Goal: Use online tool/utility: Utilize a website feature to perform a specific function

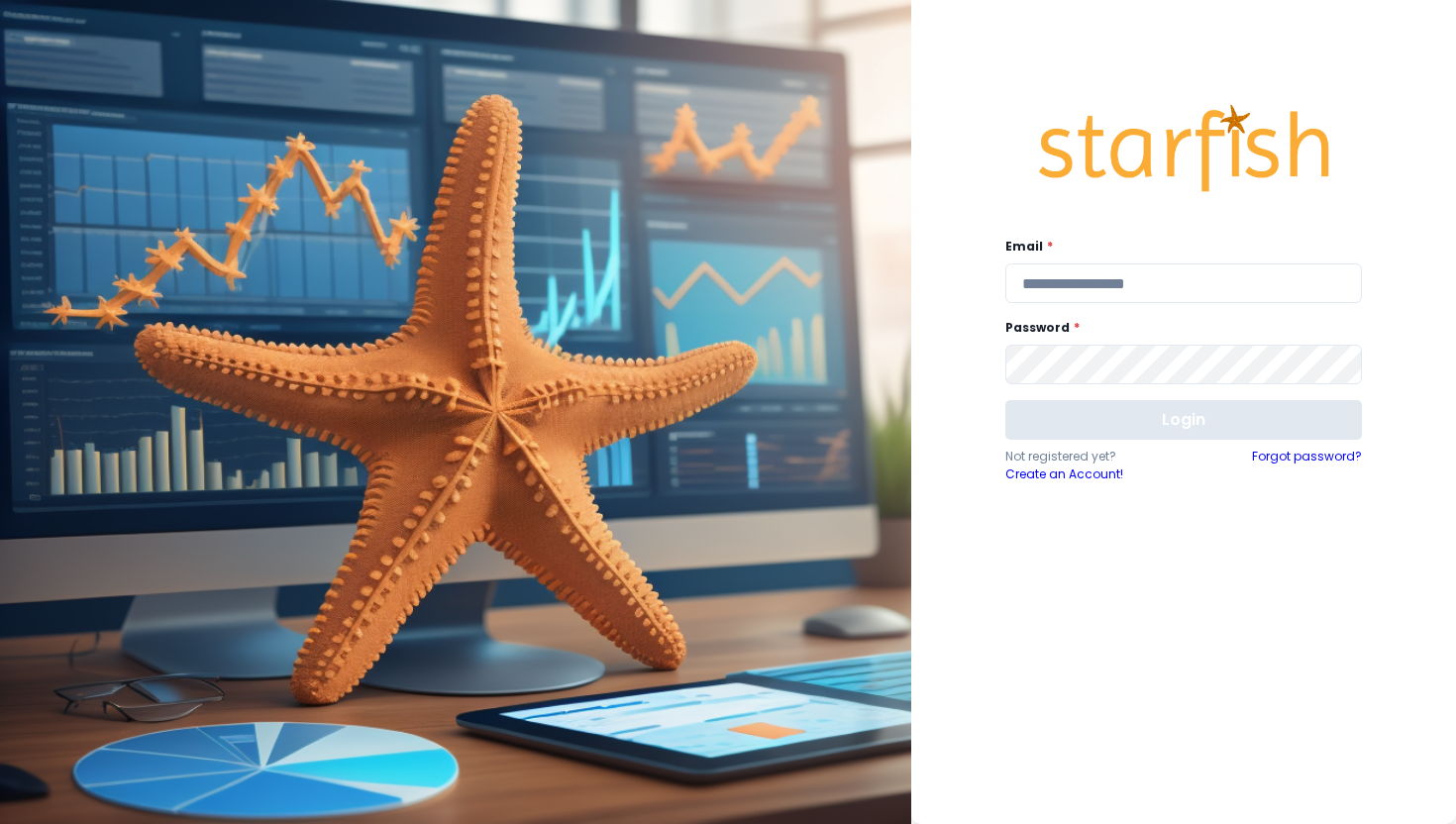
type input "**********"
click at [1166, 420] on button "Login" at bounding box center [1183, 420] width 357 height 40
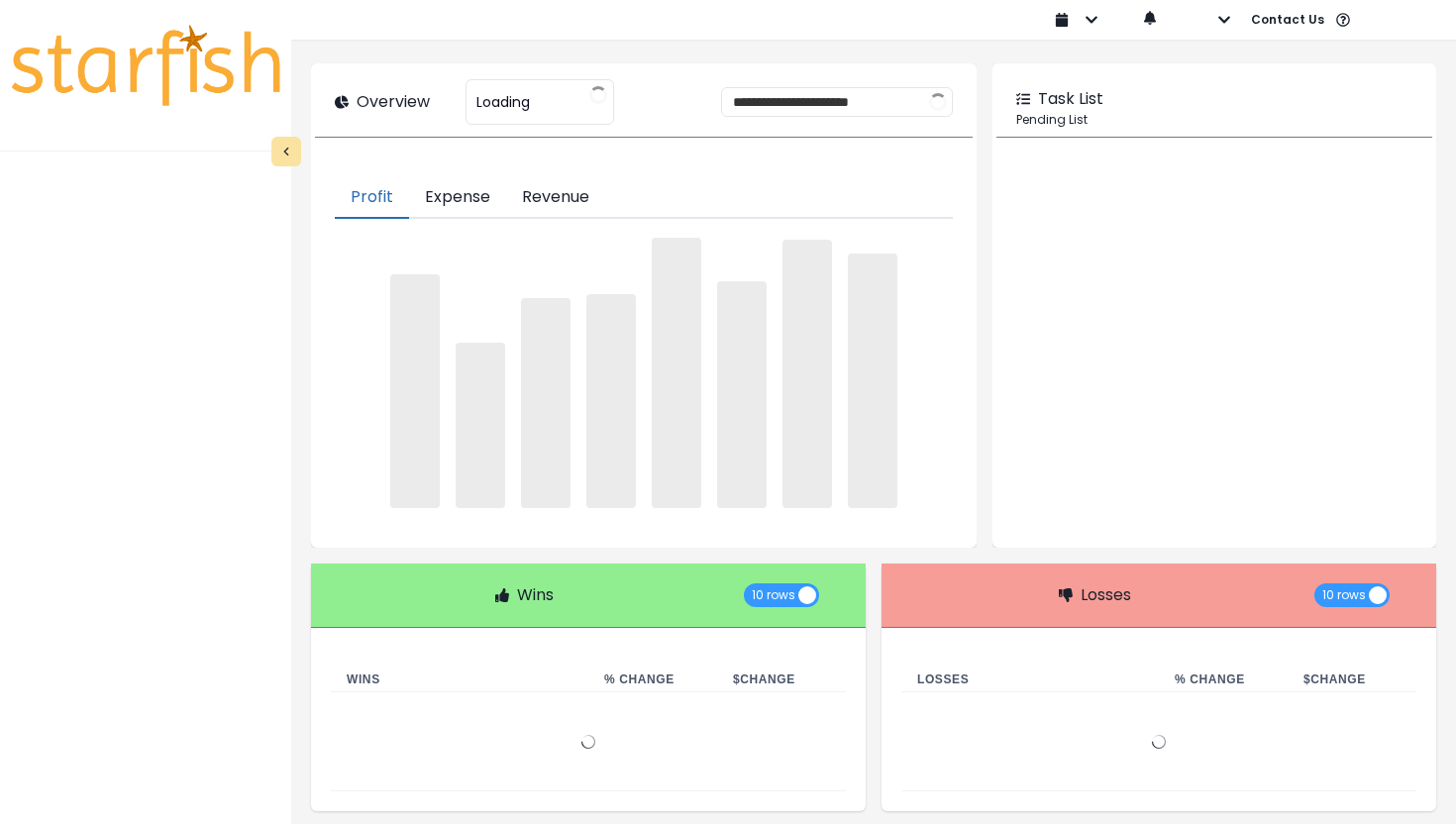
type input "********"
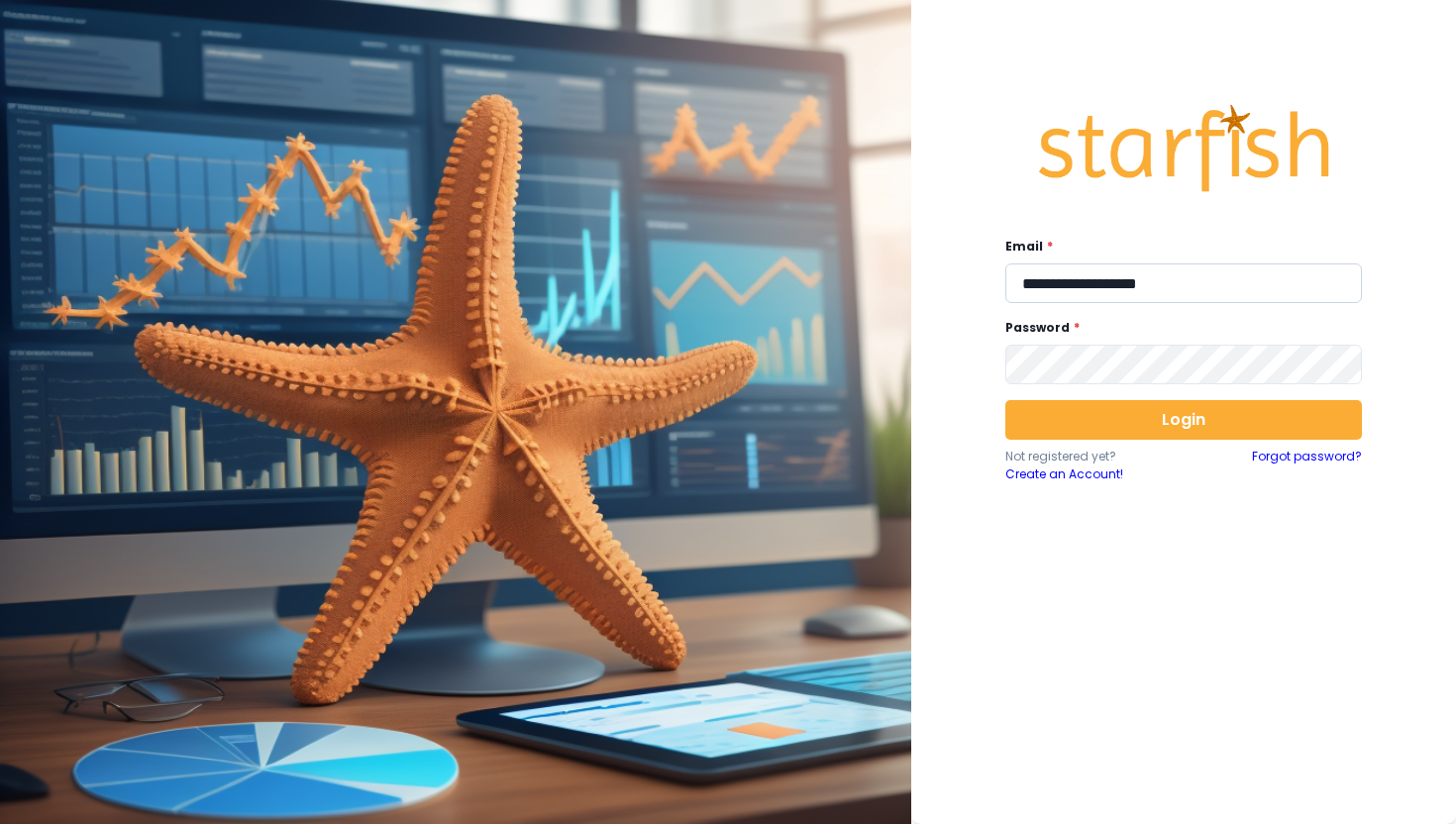
click at [1269, 284] on input "**********" at bounding box center [1183, 284] width 357 height 40
type input "**********"
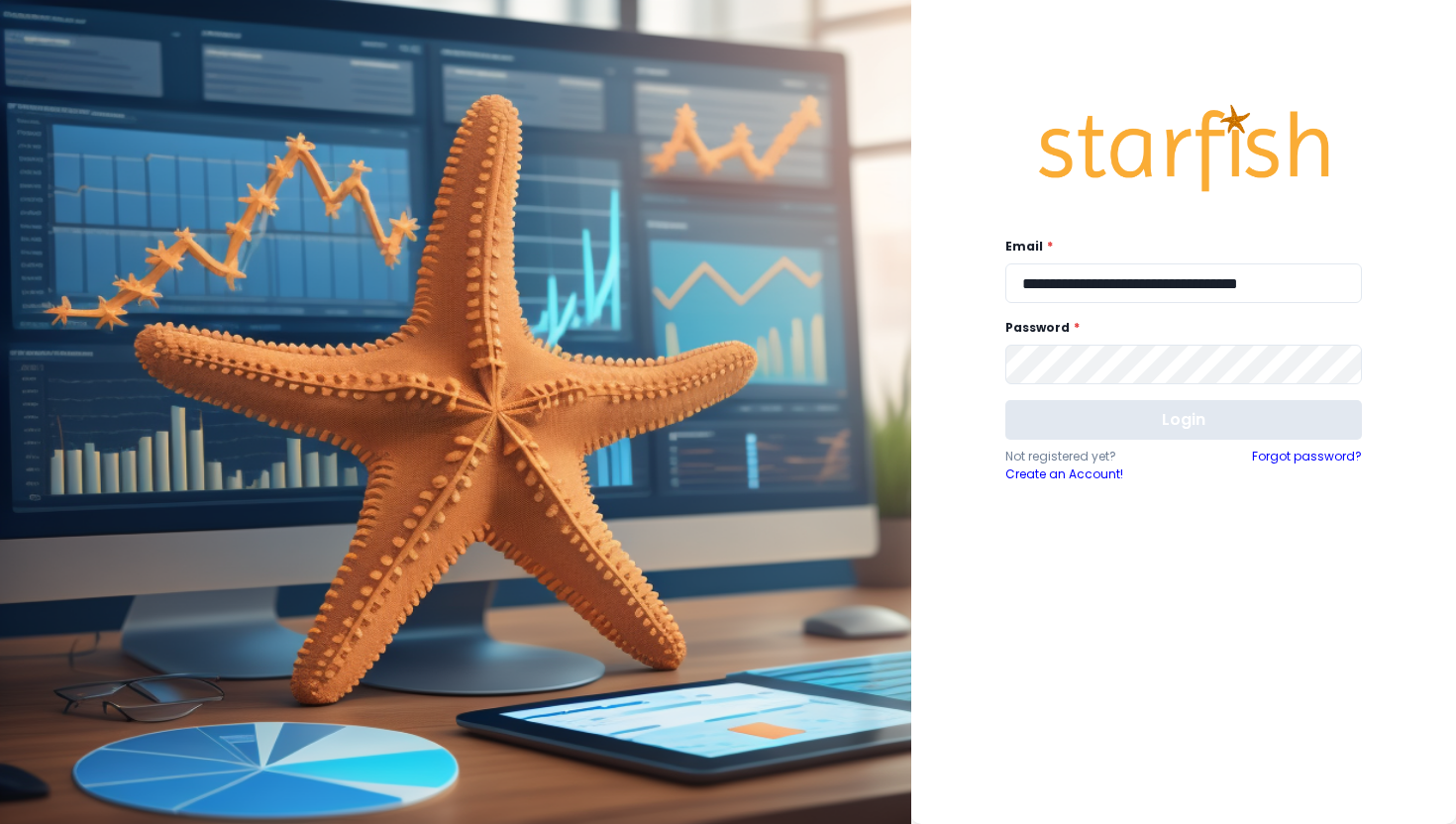
click at [1270, 407] on button "Login" at bounding box center [1183, 420] width 357 height 40
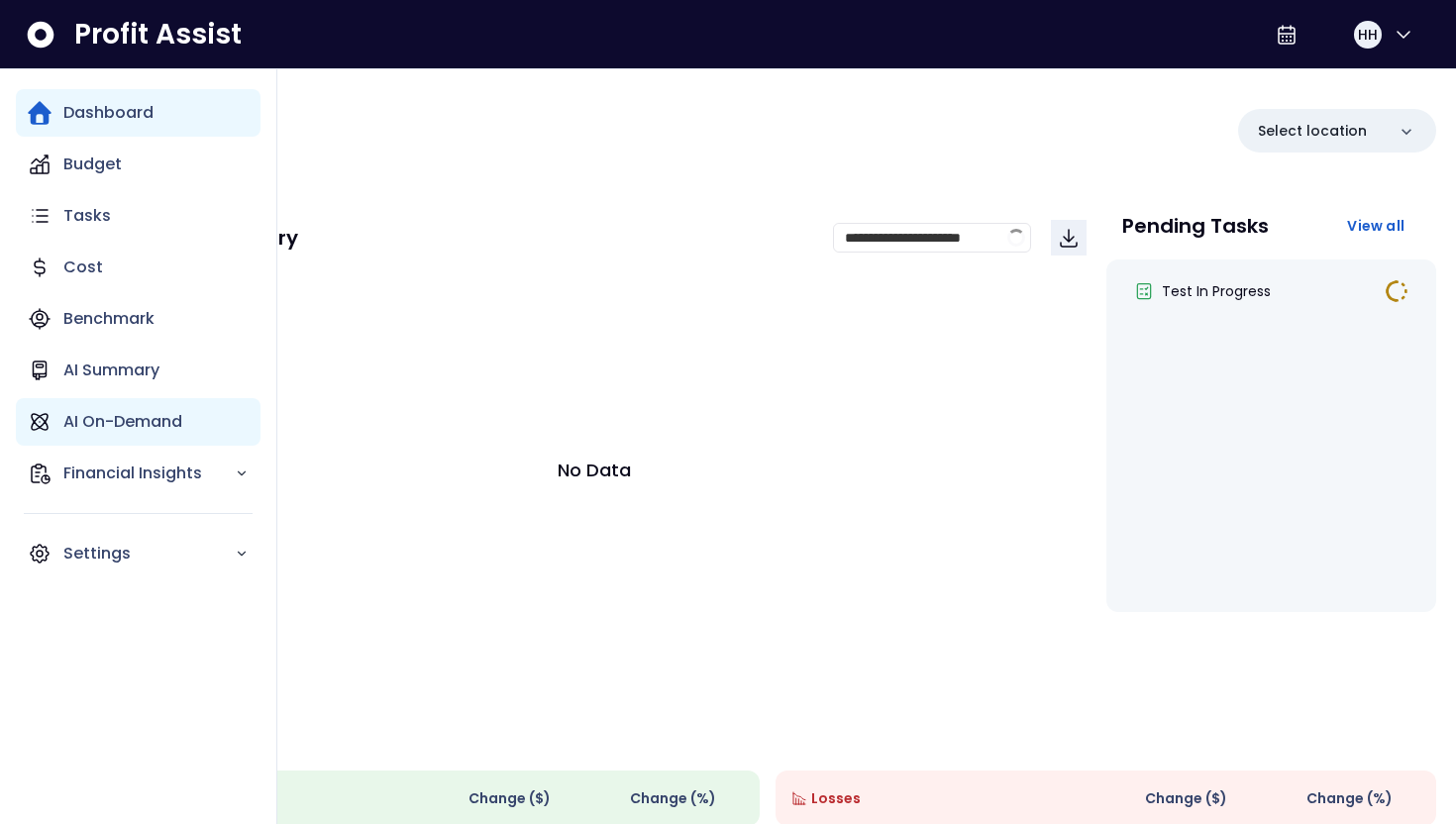
click at [119, 423] on p "AI On-Demand" at bounding box center [122, 422] width 119 height 24
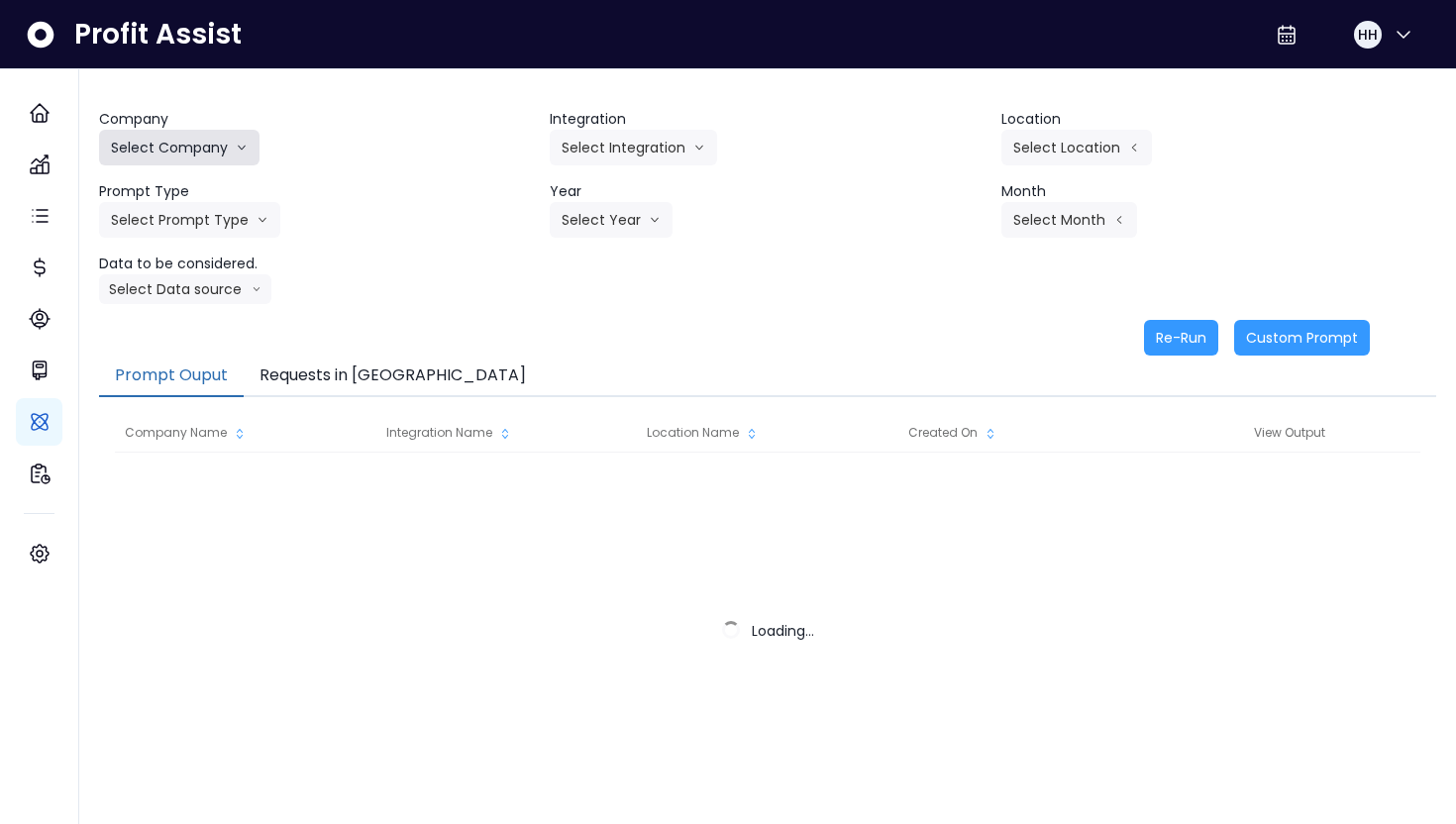
click at [197, 139] on button "Select Company" at bounding box center [178, 147] width 160 height 36
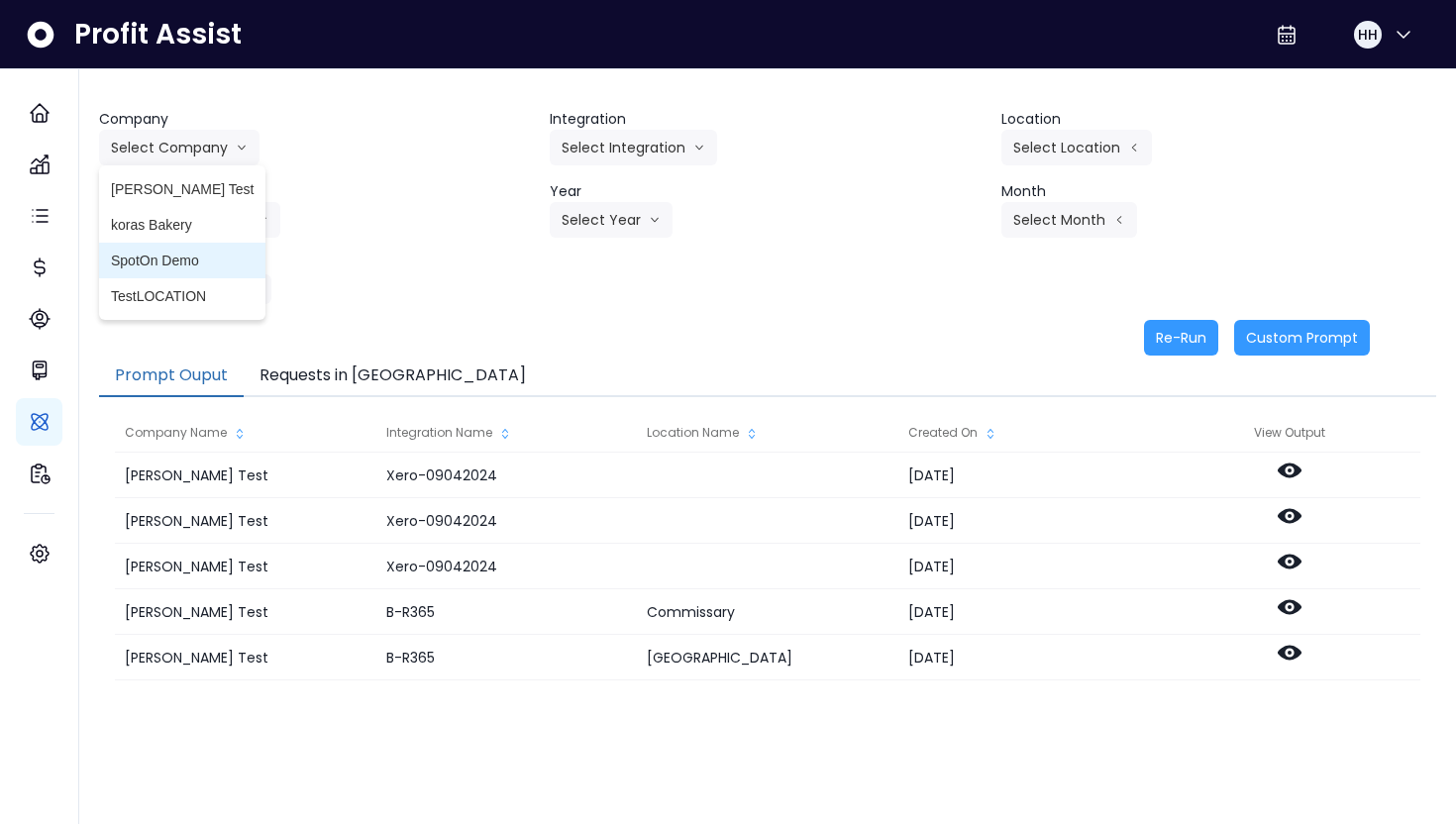
click at [186, 270] on span "SpotOn Demo" at bounding box center [181, 261] width 142 height 20
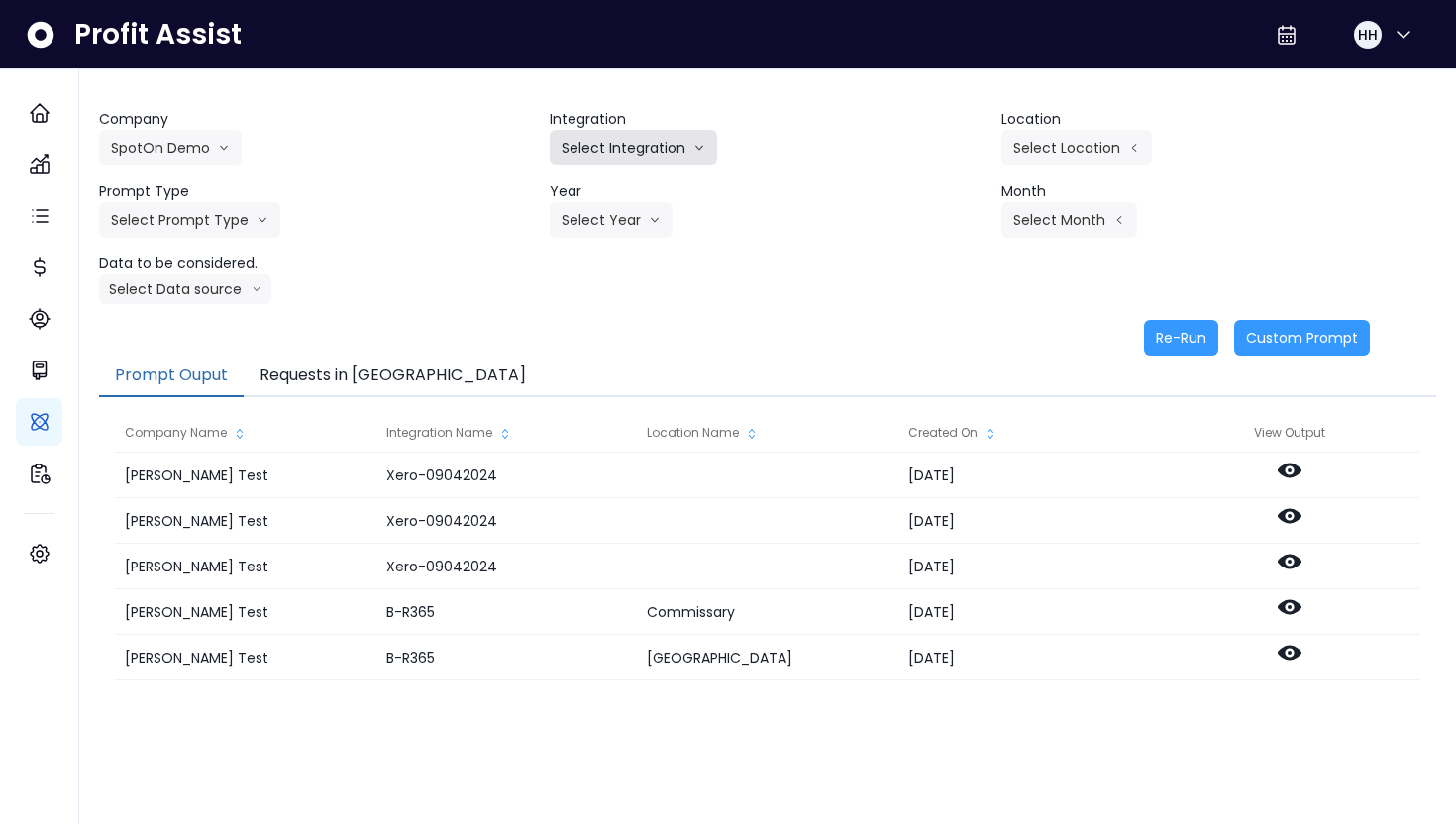
click at [644, 138] on button "Select Integration" at bounding box center [633, 147] width 167 height 36
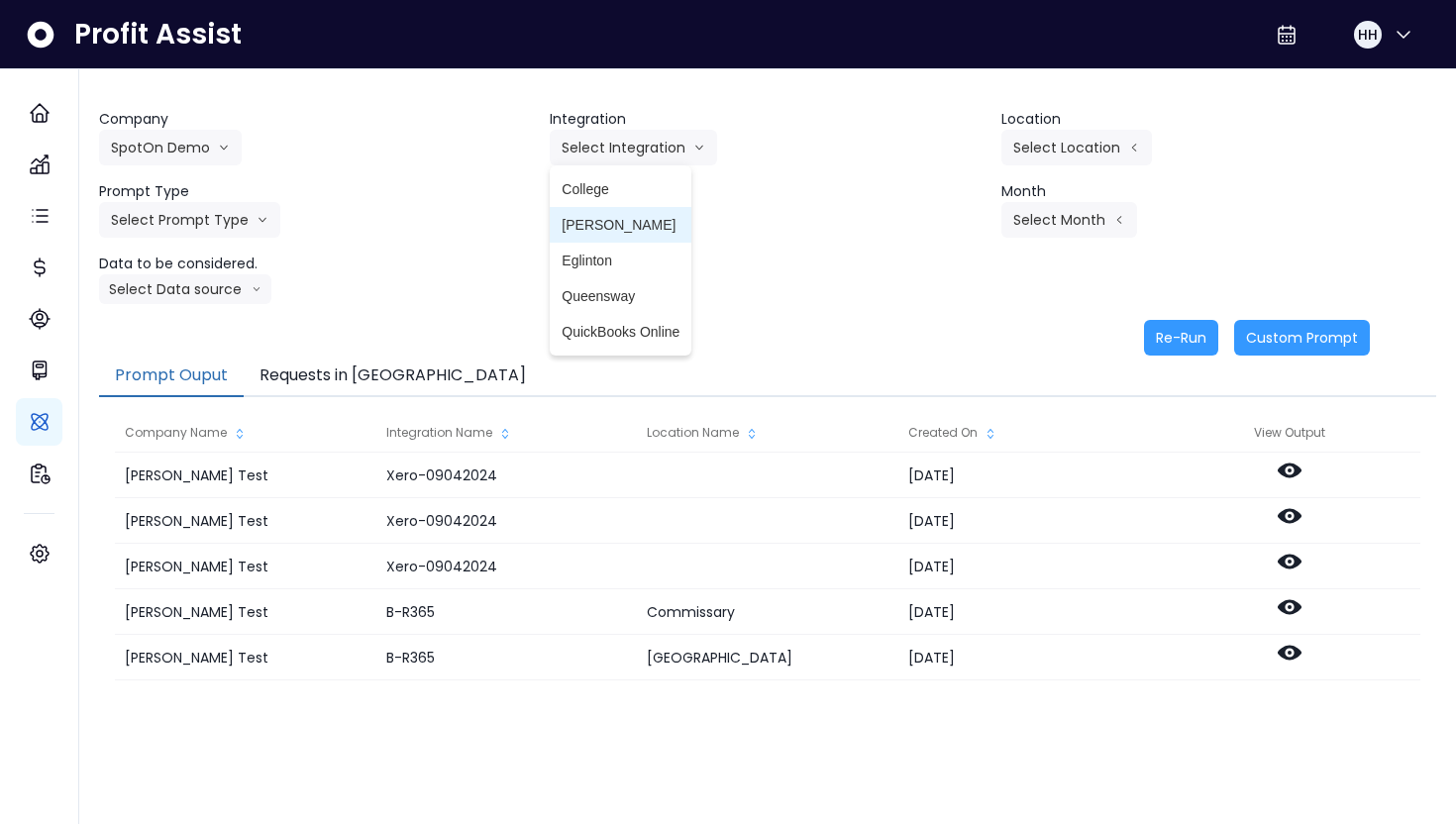
click at [619, 207] on li "Danforth" at bounding box center [620, 225] width 141 height 36
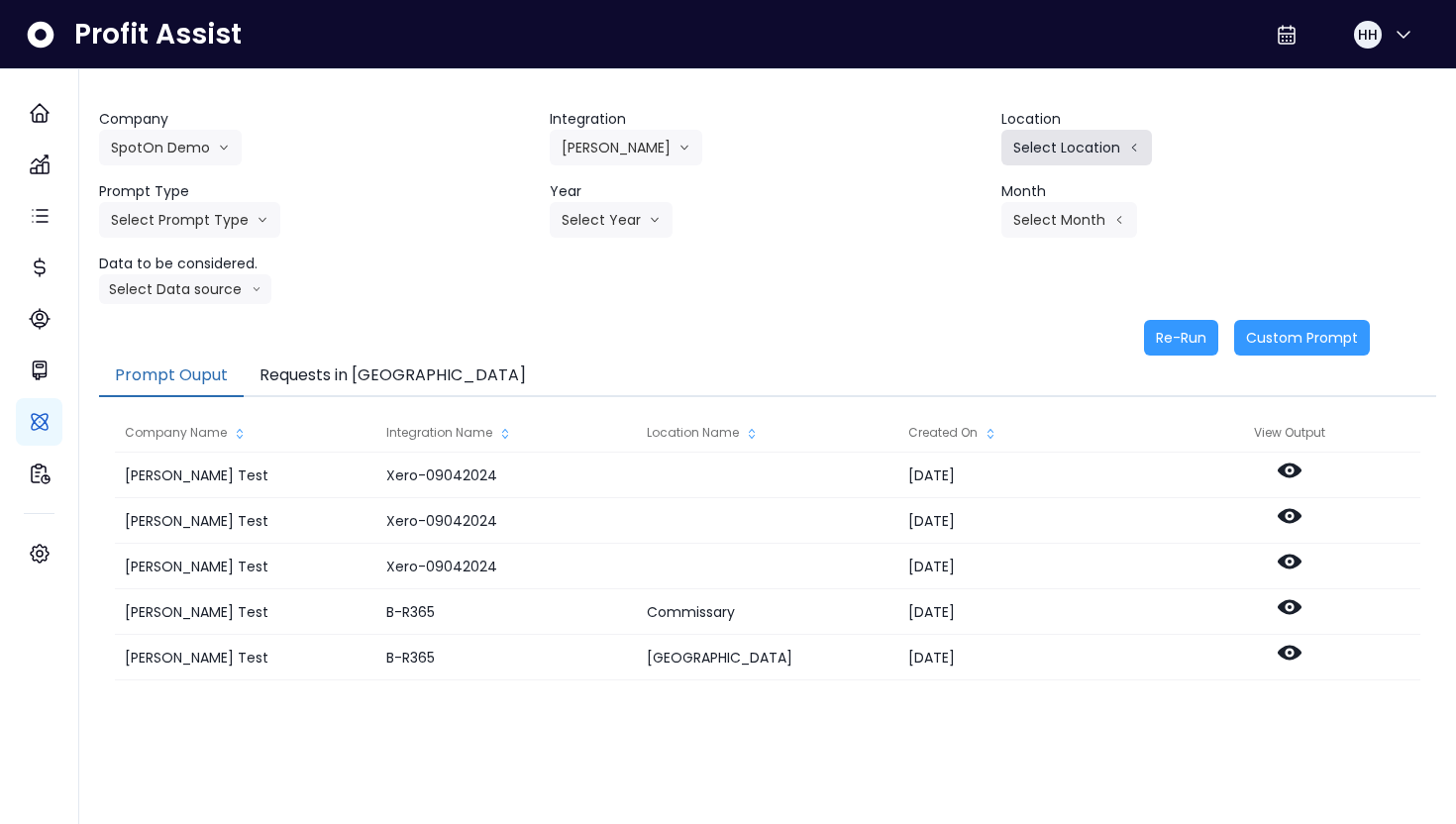
click at [1064, 158] on button "Select Location" at bounding box center [1076, 147] width 150 height 36
click at [678, 147] on icon "arrow down line" at bounding box center [684, 147] width 12 height 20
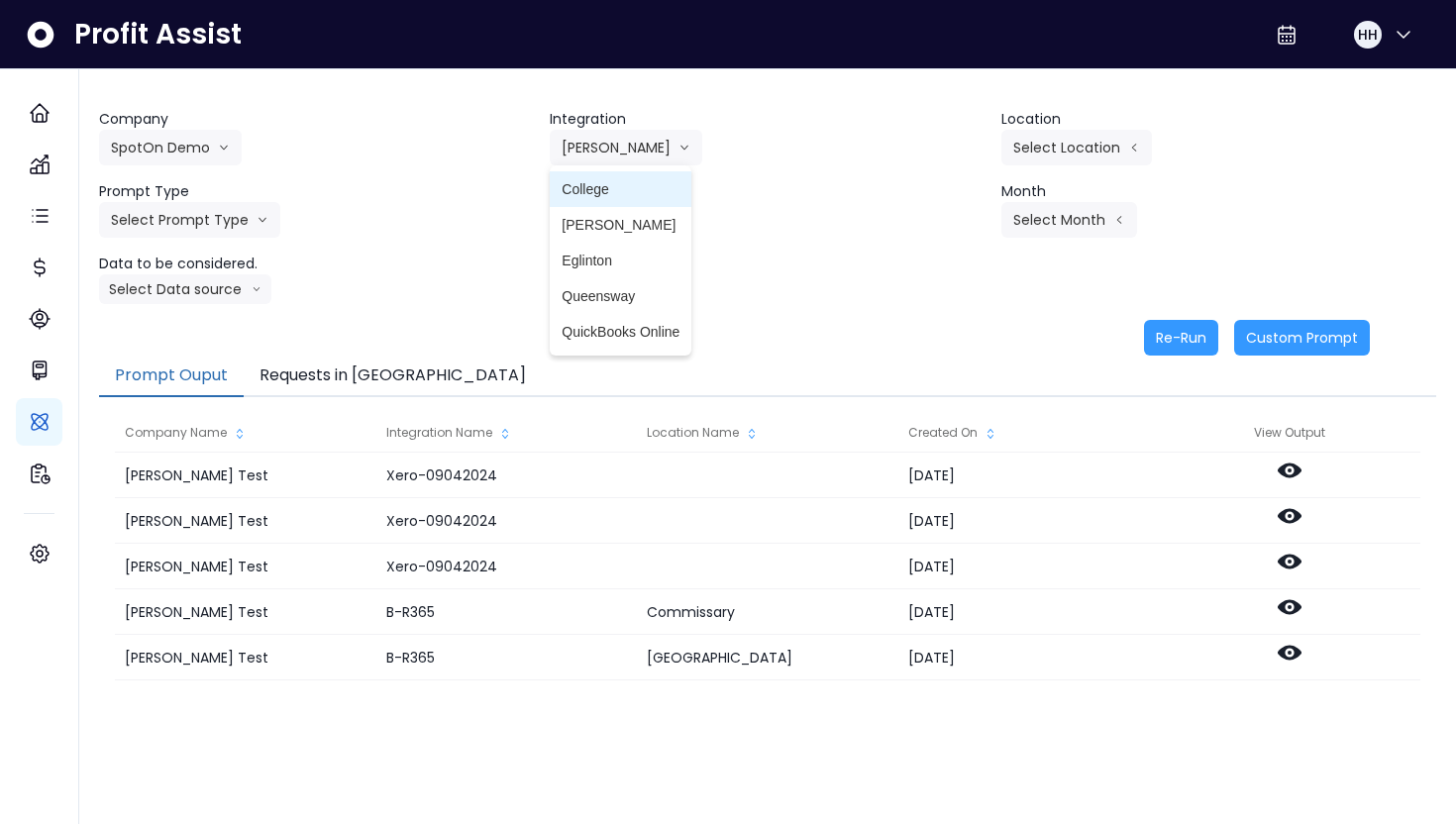
click at [612, 192] on span "College" at bounding box center [620, 189] width 118 height 20
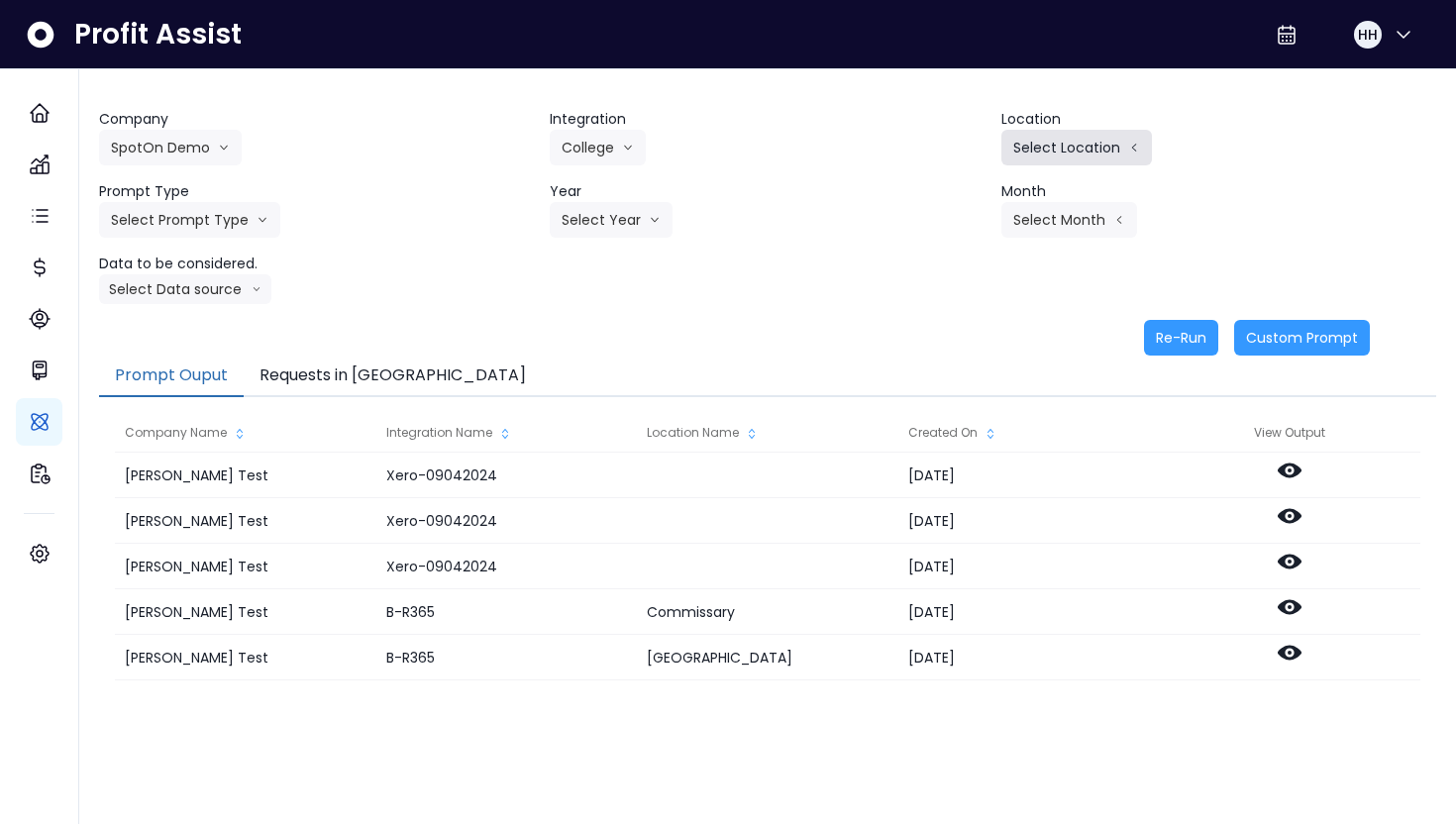
click at [1074, 158] on button "Select Location" at bounding box center [1076, 147] width 150 height 36
click at [566, 157] on button "College" at bounding box center [598, 147] width 96 height 36
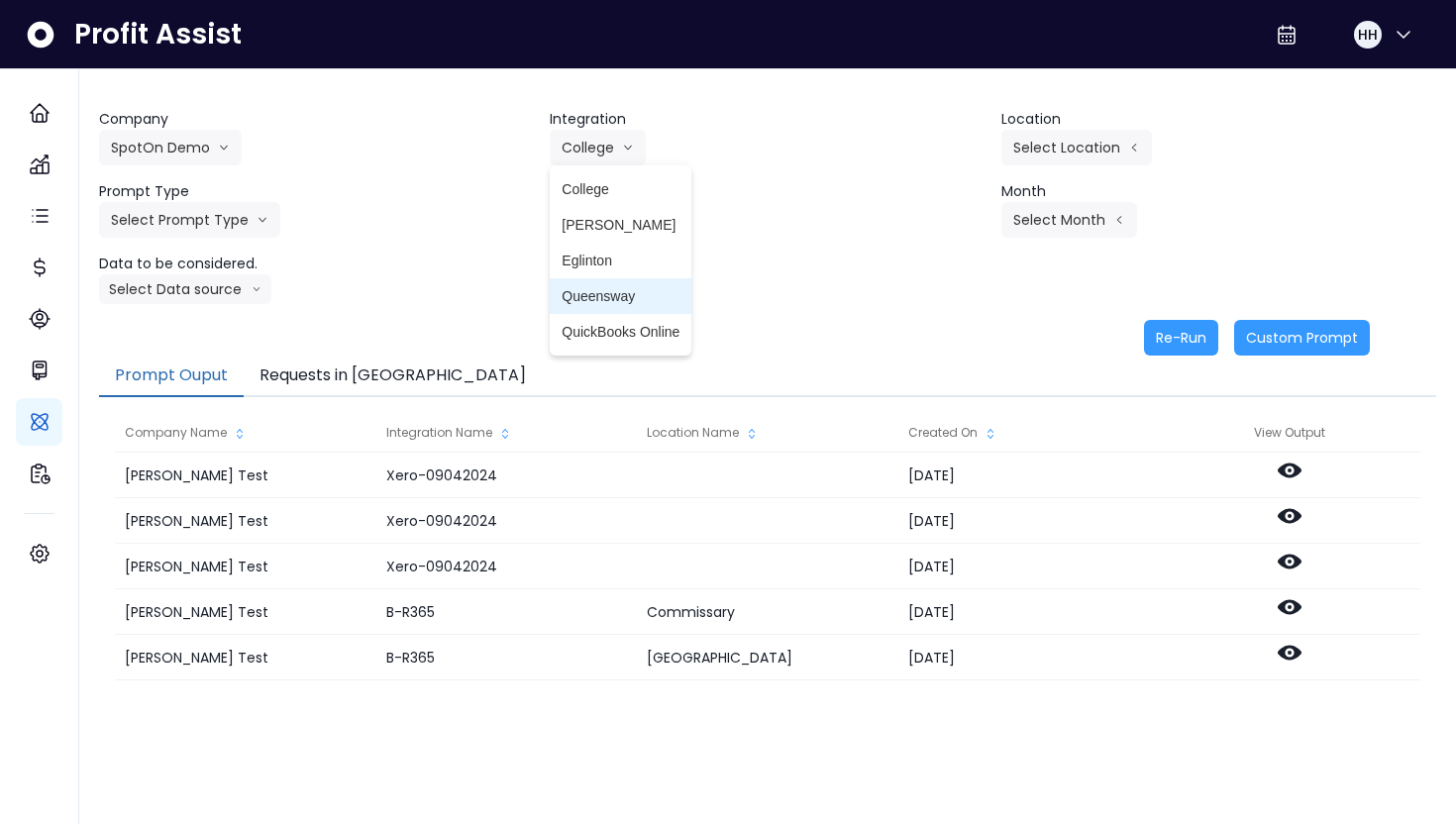
click at [584, 291] on span "Queensway" at bounding box center [620, 296] width 118 height 20
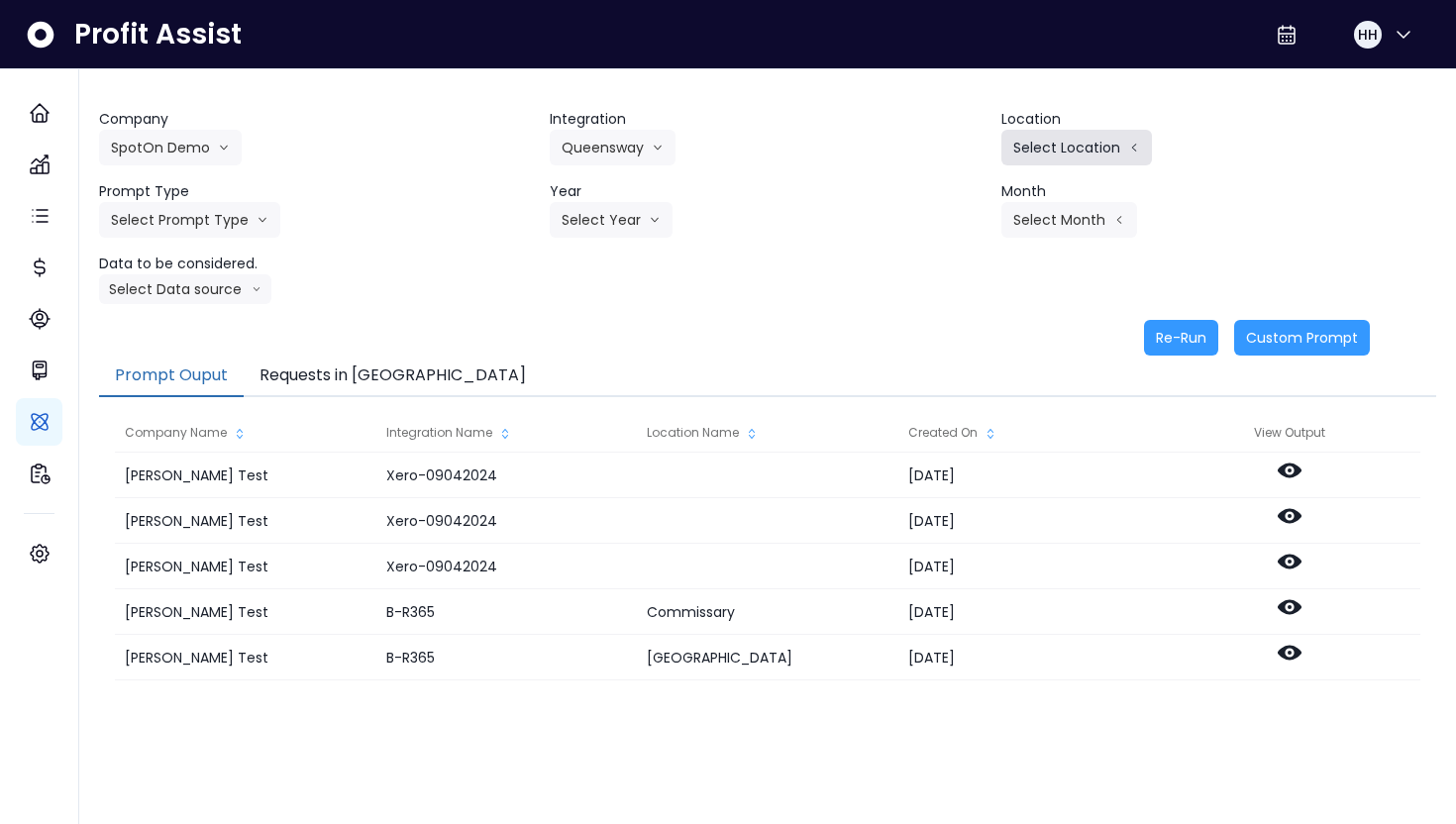
click at [1070, 146] on button "Select Location" at bounding box center [1076, 147] width 150 height 36
click at [612, 147] on button "Queensway" at bounding box center [612, 147] width 125 height 36
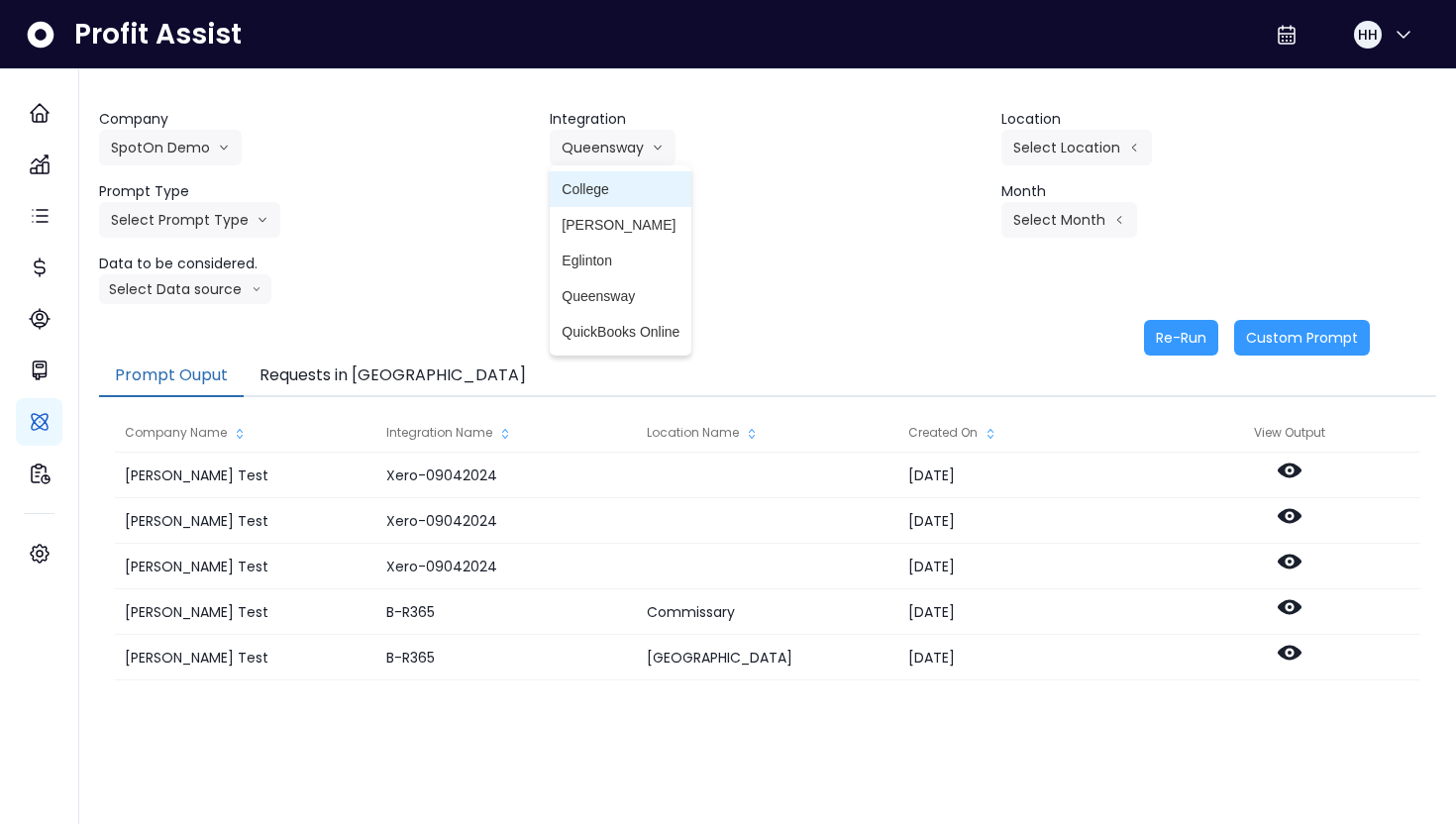
click at [596, 206] on li "College" at bounding box center [620, 189] width 141 height 36
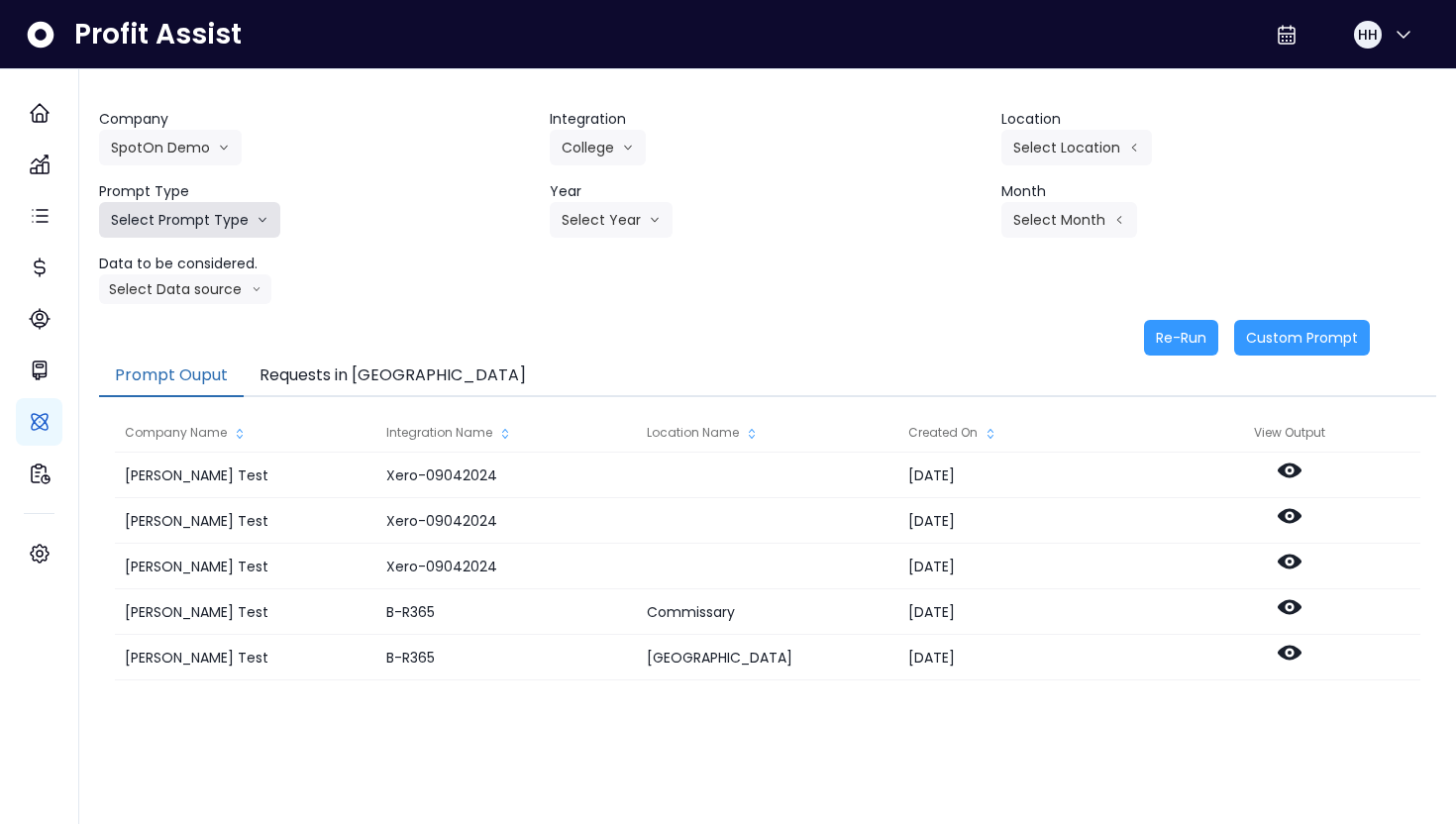
click at [219, 222] on button "Select Prompt Type" at bounding box center [189, 220] width 181 height 36
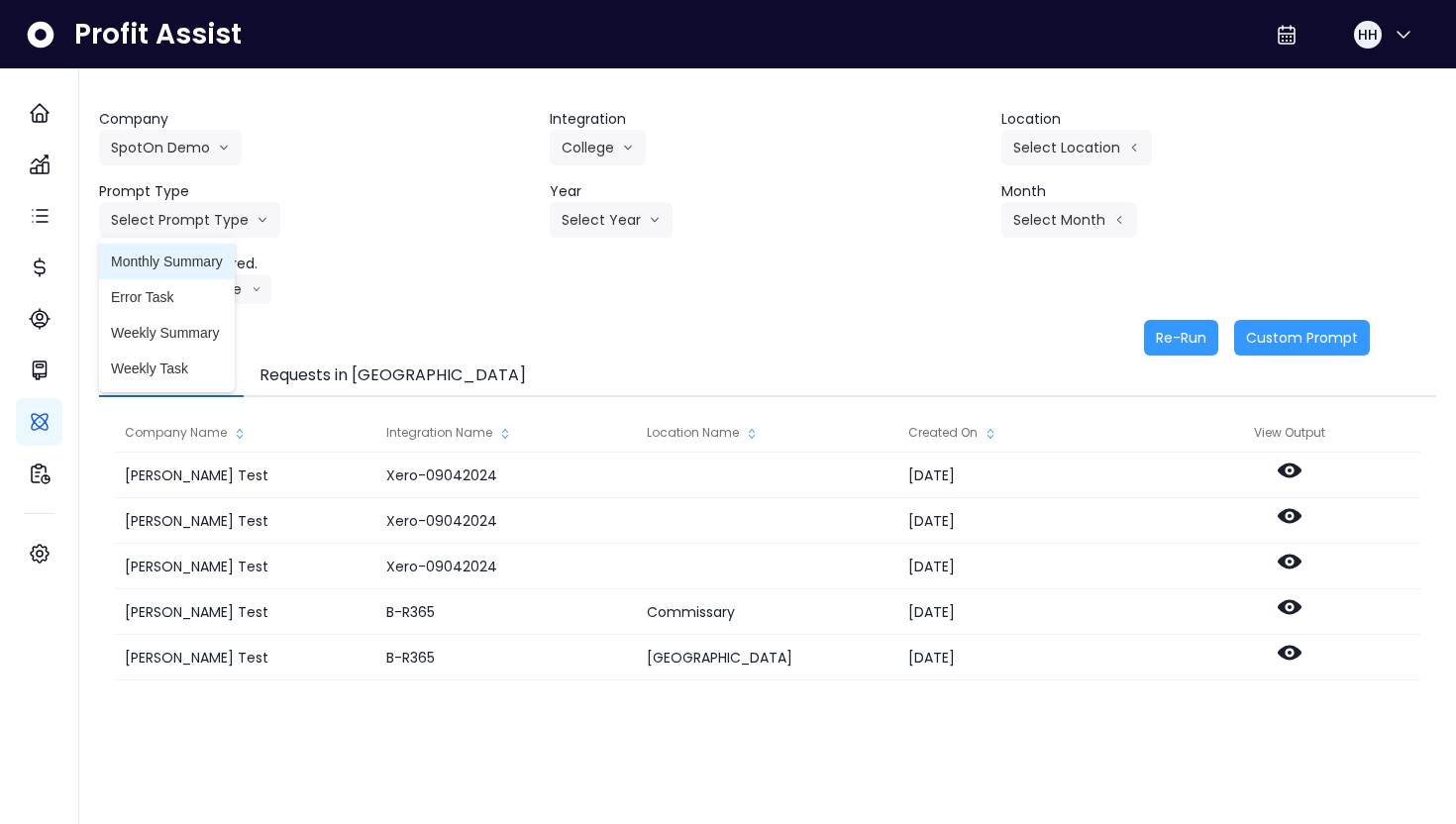
click at [210, 256] on span "Monthly Summary" at bounding box center [166, 262] width 112 height 20
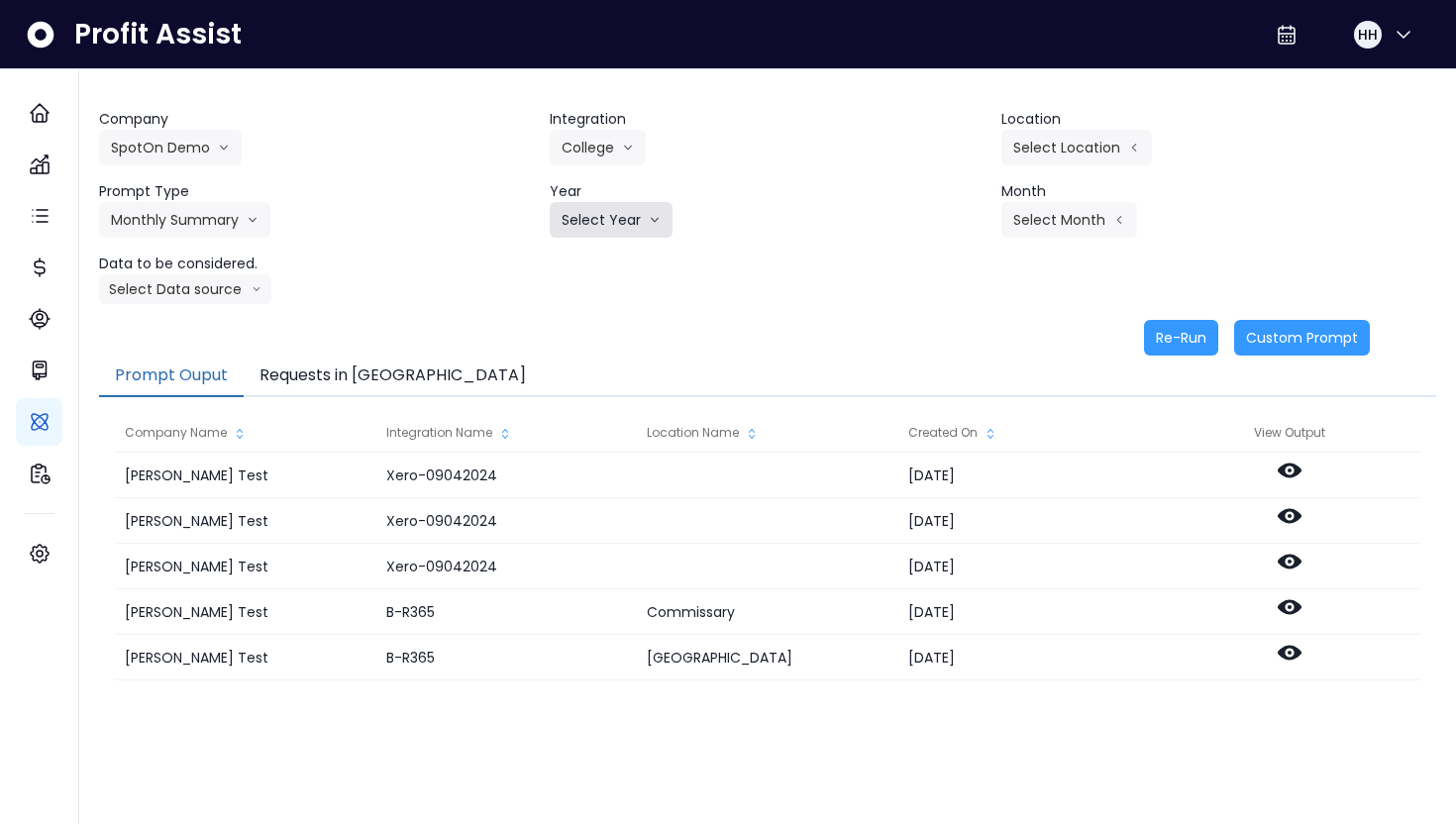
click at [582, 216] on button "Select Year" at bounding box center [610, 220] width 122 height 36
click at [586, 326] on span "2025" at bounding box center [577, 333] width 31 height 20
click at [1069, 206] on button "Select Month" at bounding box center [1069, 220] width 135 height 36
click at [954, 484] on span "Aug" at bounding box center [970, 475] width 39 height 20
click at [228, 295] on button "Select Data source" at bounding box center [184, 289] width 172 height 30
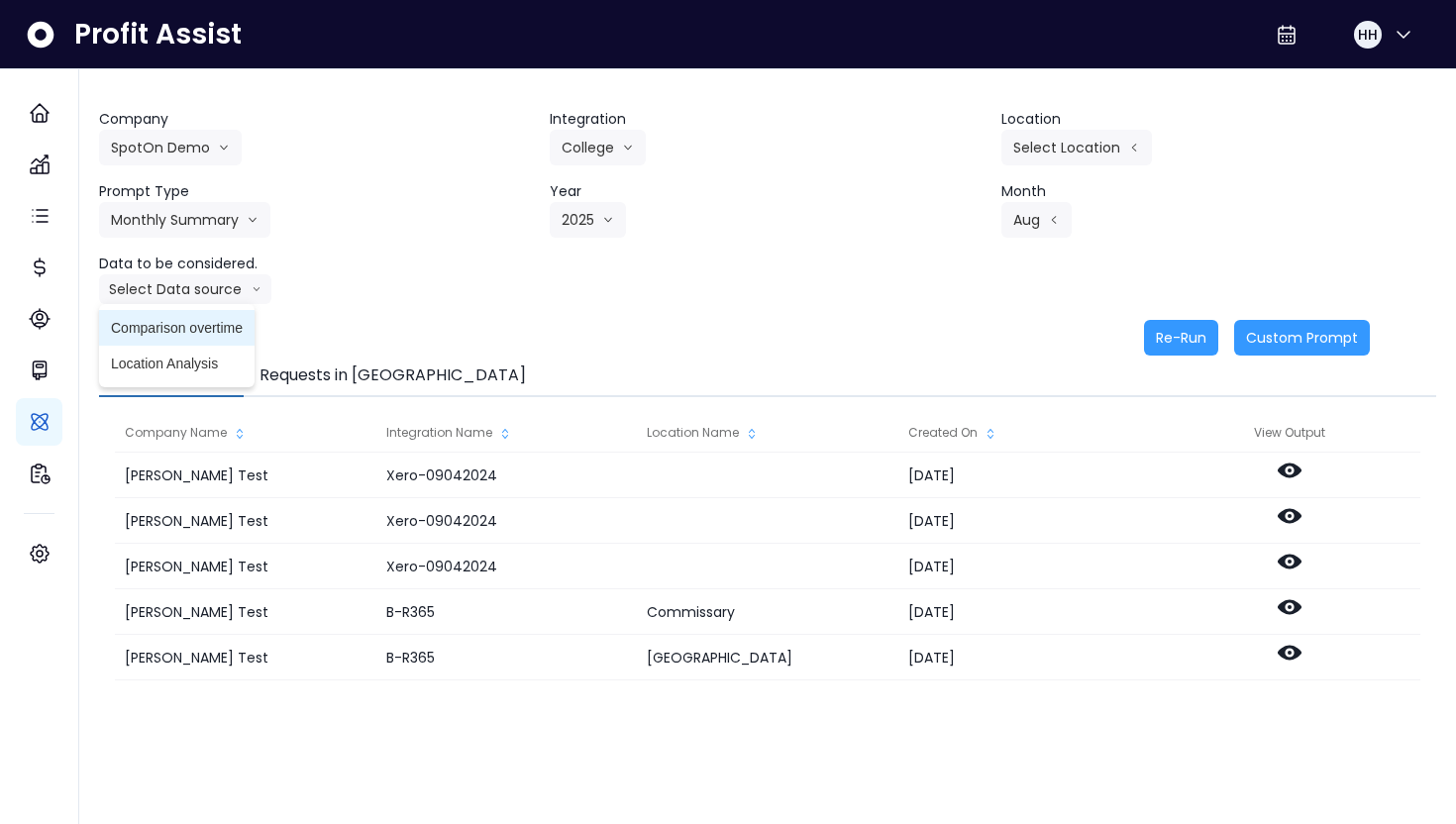
click at [224, 336] on span "Comparison overtime" at bounding box center [176, 328] width 131 height 20
click at [1167, 353] on button "Re-Run" at bounding box center [1181, 338] width 75 height 36
click at [364, 380] on button "Requests in Queue" at bounding box center [392, 377] width 298 height 42
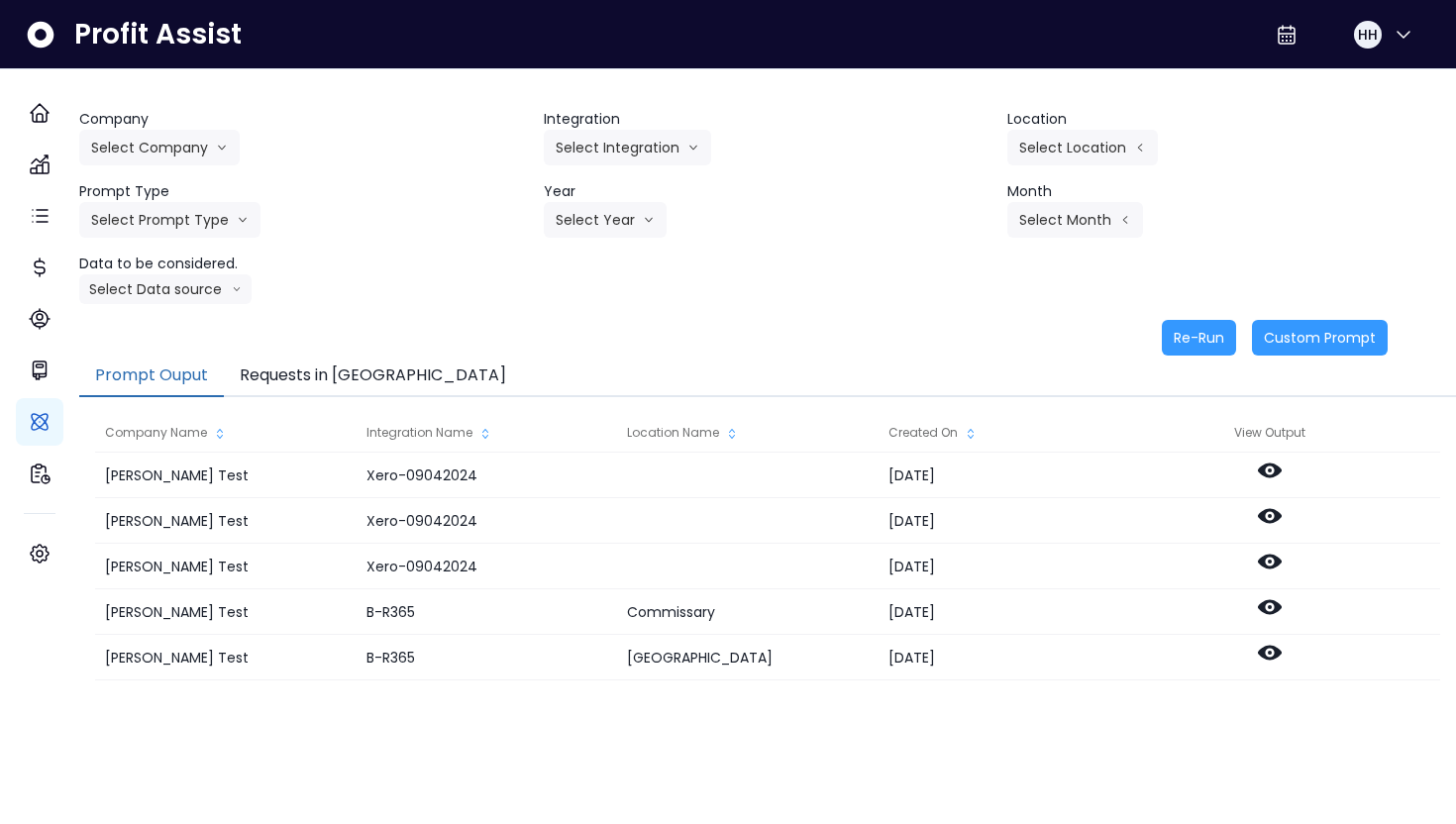
click at [359, 372] on button "Requests in Queue" at bounding box center [372, 377] width 298 height 42
